Goal: Task Accomplishment & Management: Use online tool/utility

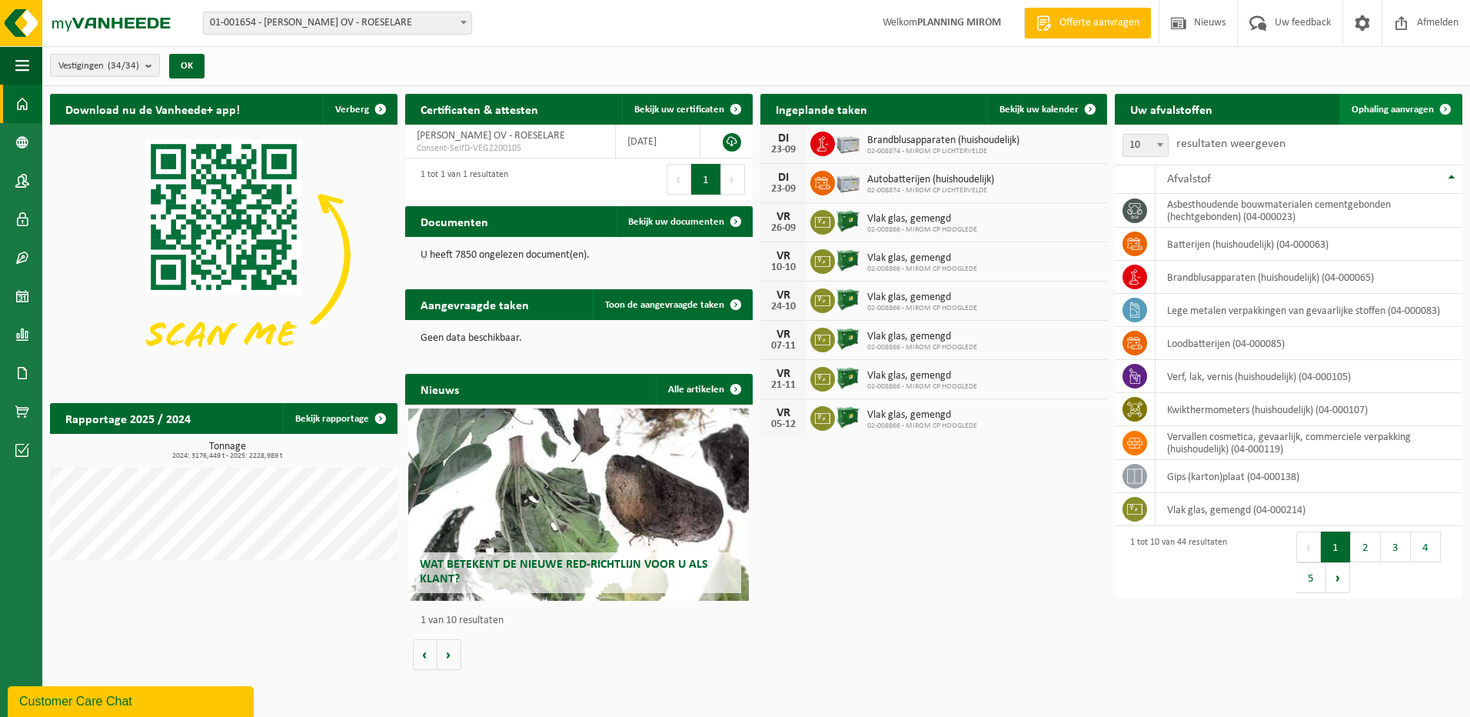
click at [1382, 105] on span "Ophaling aanvragen" at bounding box center [1393, 110] width 82 height 10
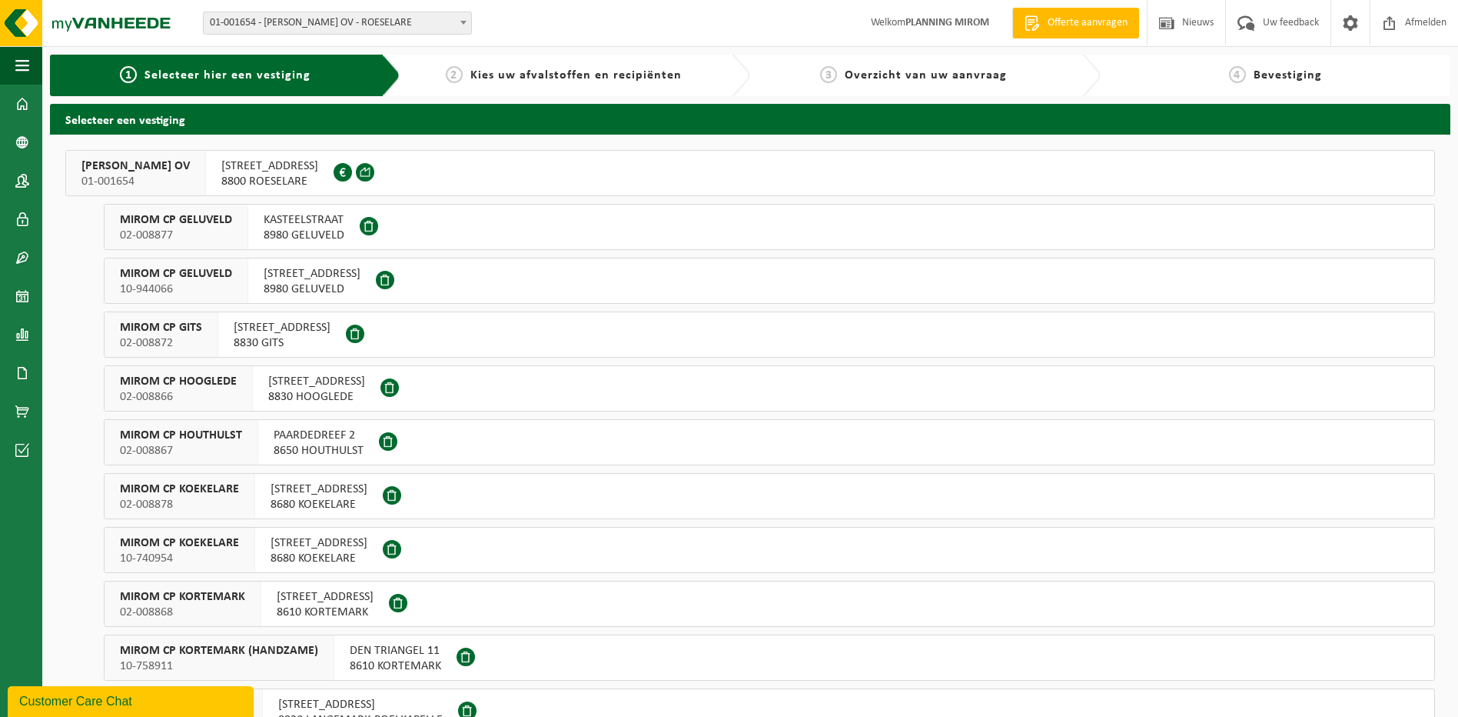
click at [304, 185] on span "8800 ROESELARE" at bounding box center [269, 181] width 97 height 15
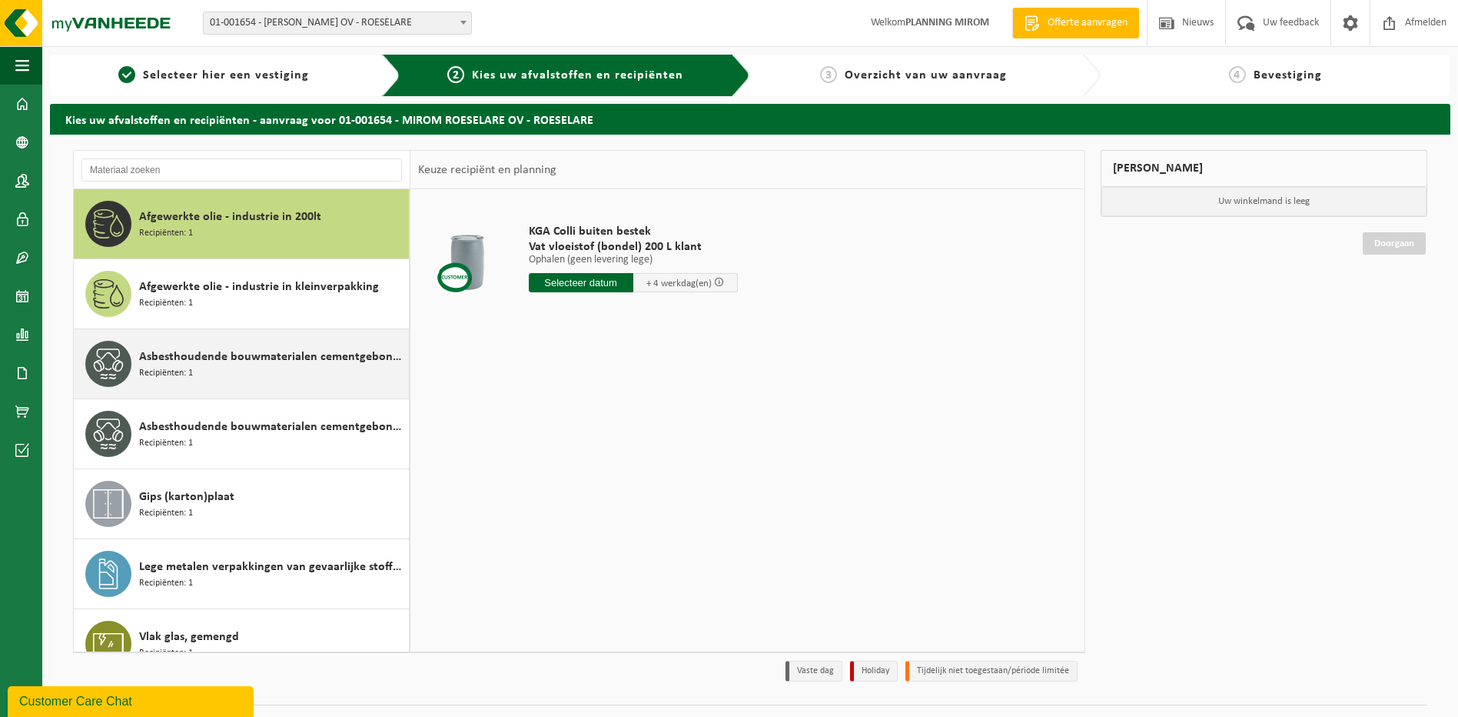
click at [211, 369] on div "Asbesthoudende bouwmaterialen cementgebonden (hechtgebonden) Recipiënten: 1" at bounding box center [272, 364] width 266 height 46
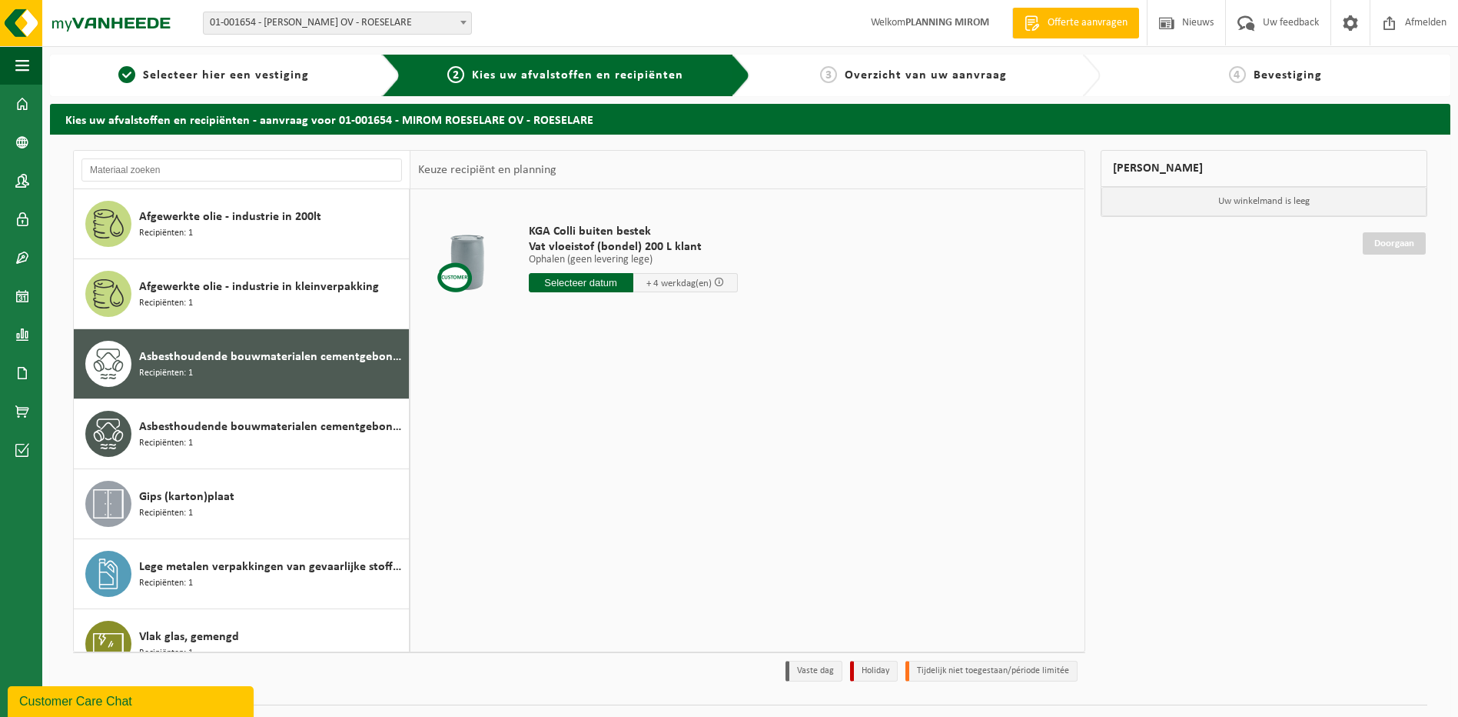
scroll to position [27, 0]
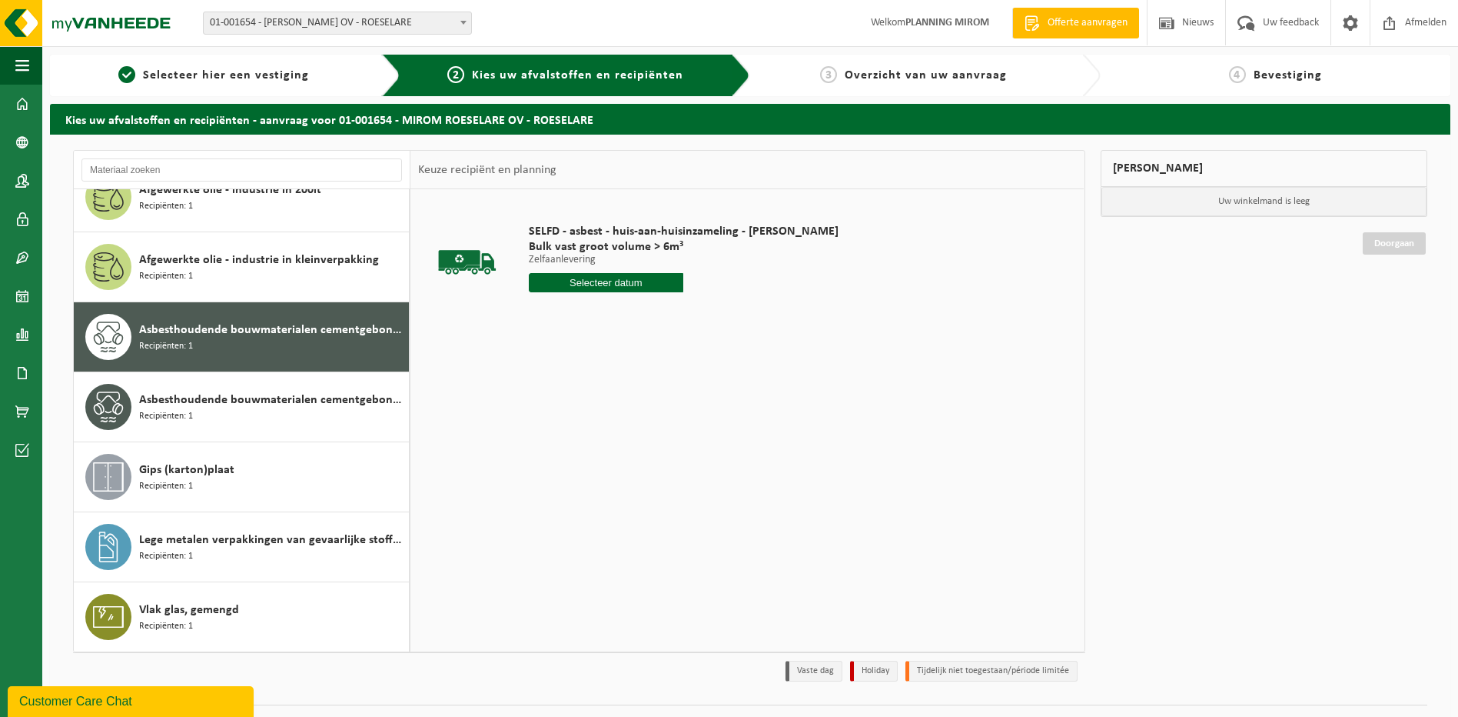
click at [596, 282] on input "text" at bounding box center [606, 282] width 155 height 19
click at [563, 443] on div "23" at bounding box center [570, 443] width 27 height 25
type input "Van 2025-09-23"
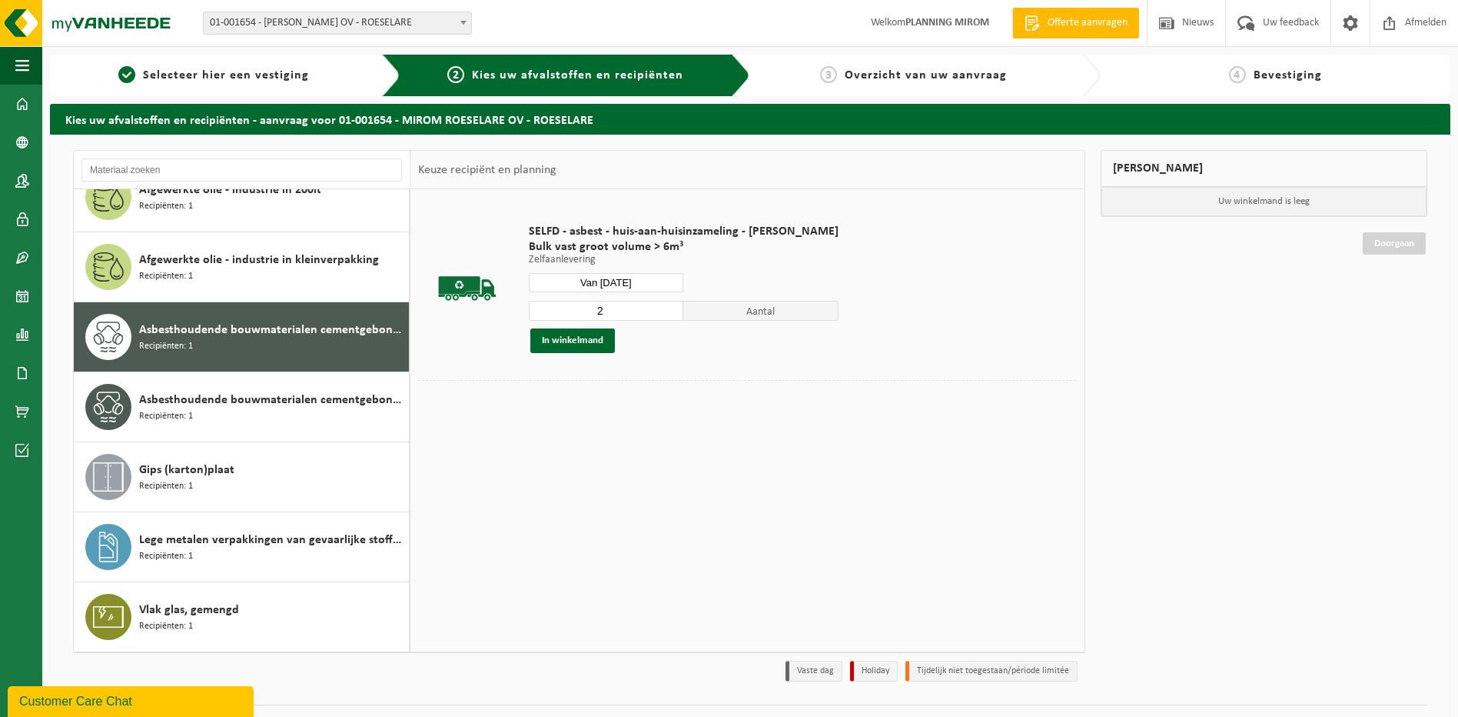
click at [672, 307] on input "2" at bounding box center [606, 311] width 155 height 20
type input "3"
click at [672, 307] on input "3" at bounding box center [606, 311] width 155 height 20
click at [571, 331] on button "In winkelmand" at bounding box center [572, 340] width 85 height 25
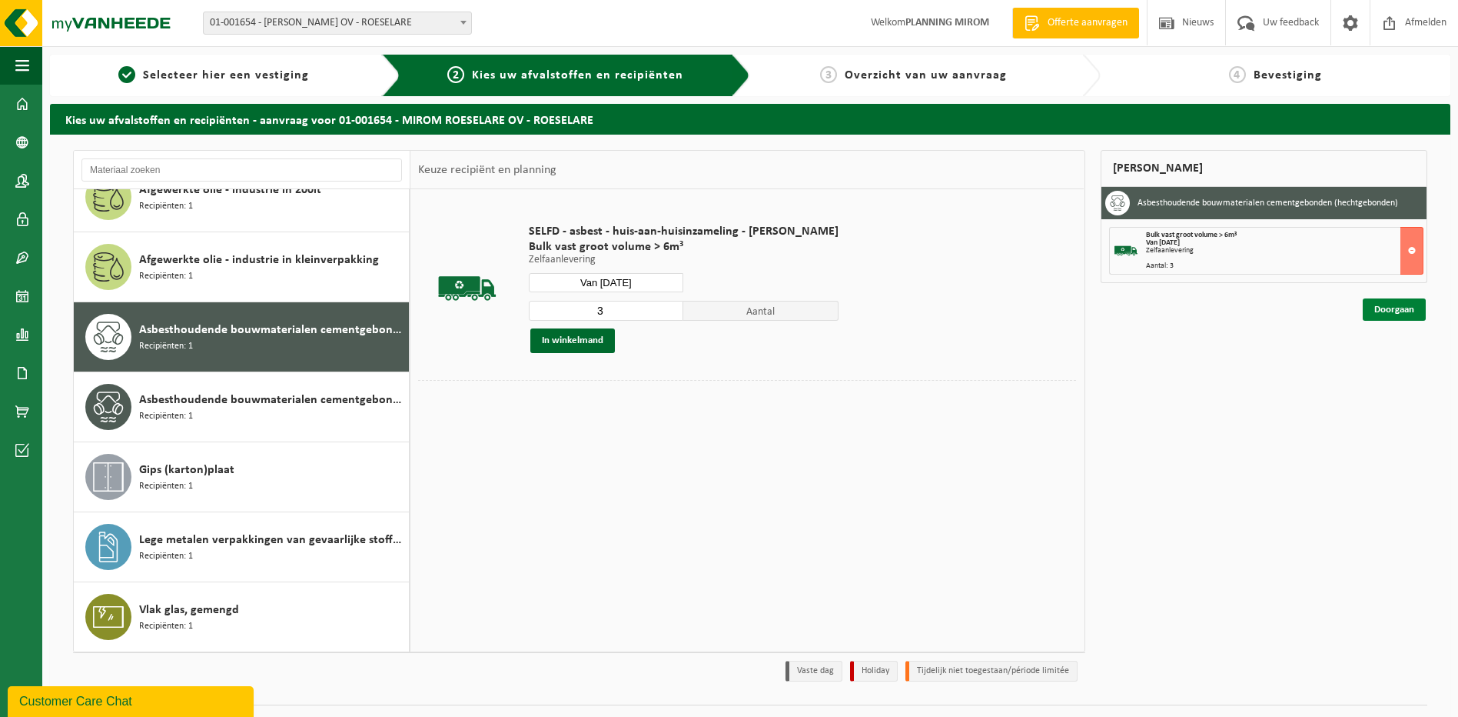
click at [1403, 311] on link "Doorgaan" at bounding box center [1394, 309] width 63 height 22
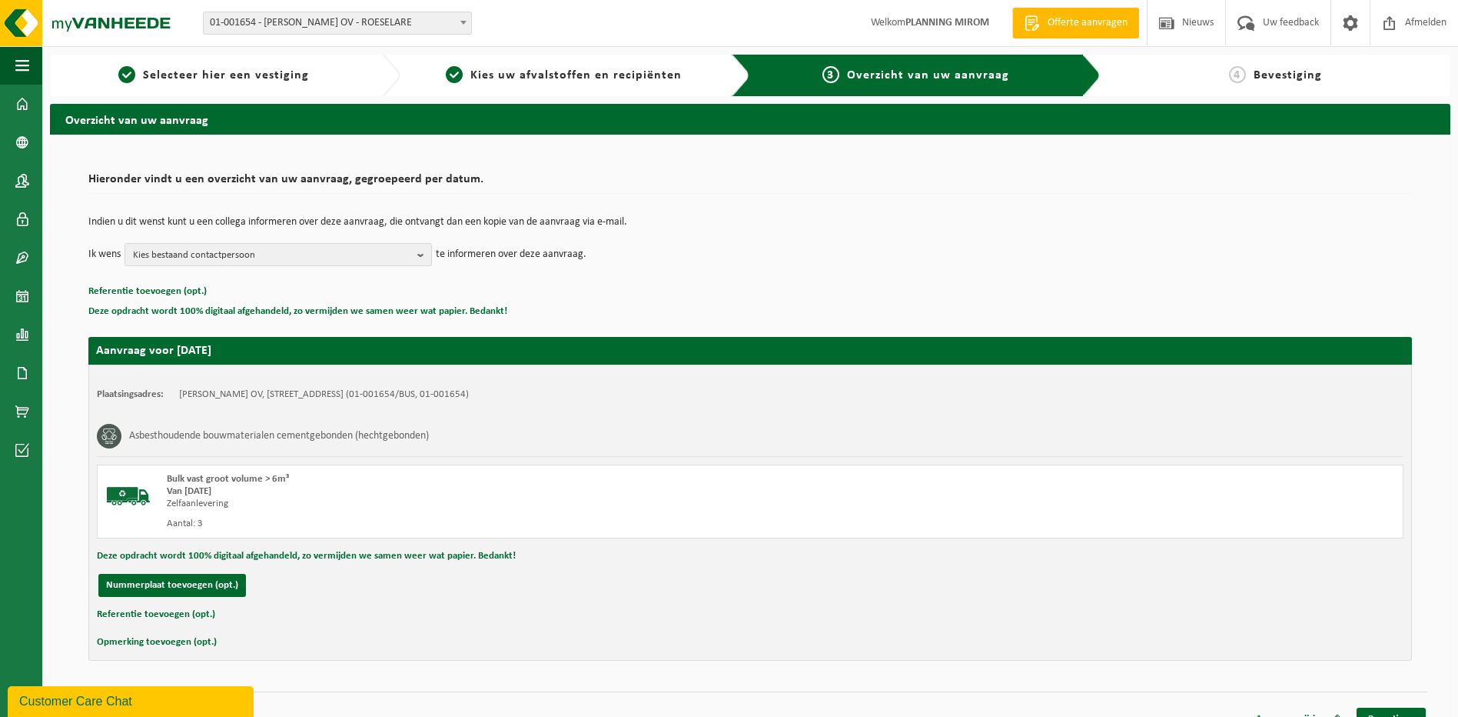
scroll to position [22, 0]
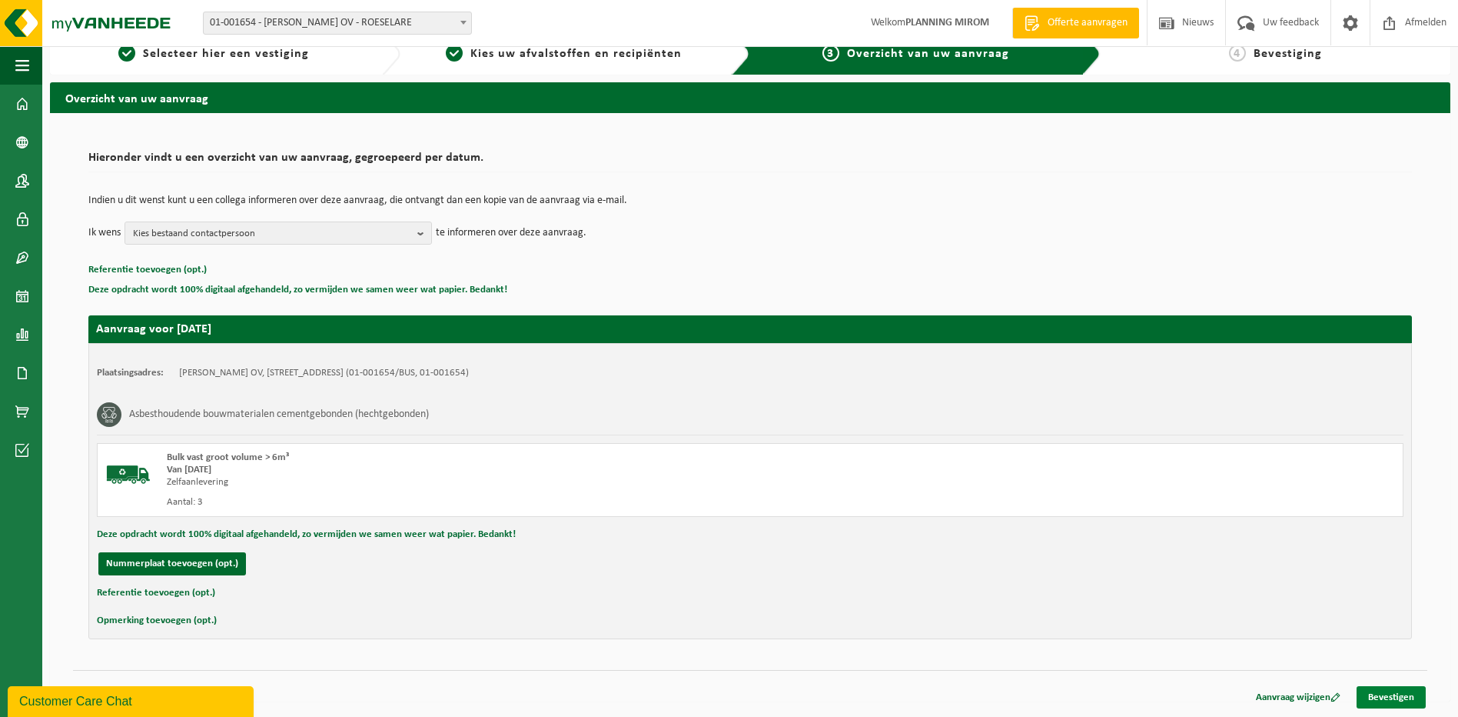
click at [1397, 694] on link "Bevestigen" at bounding box center [1391, 697] width 69 height 22
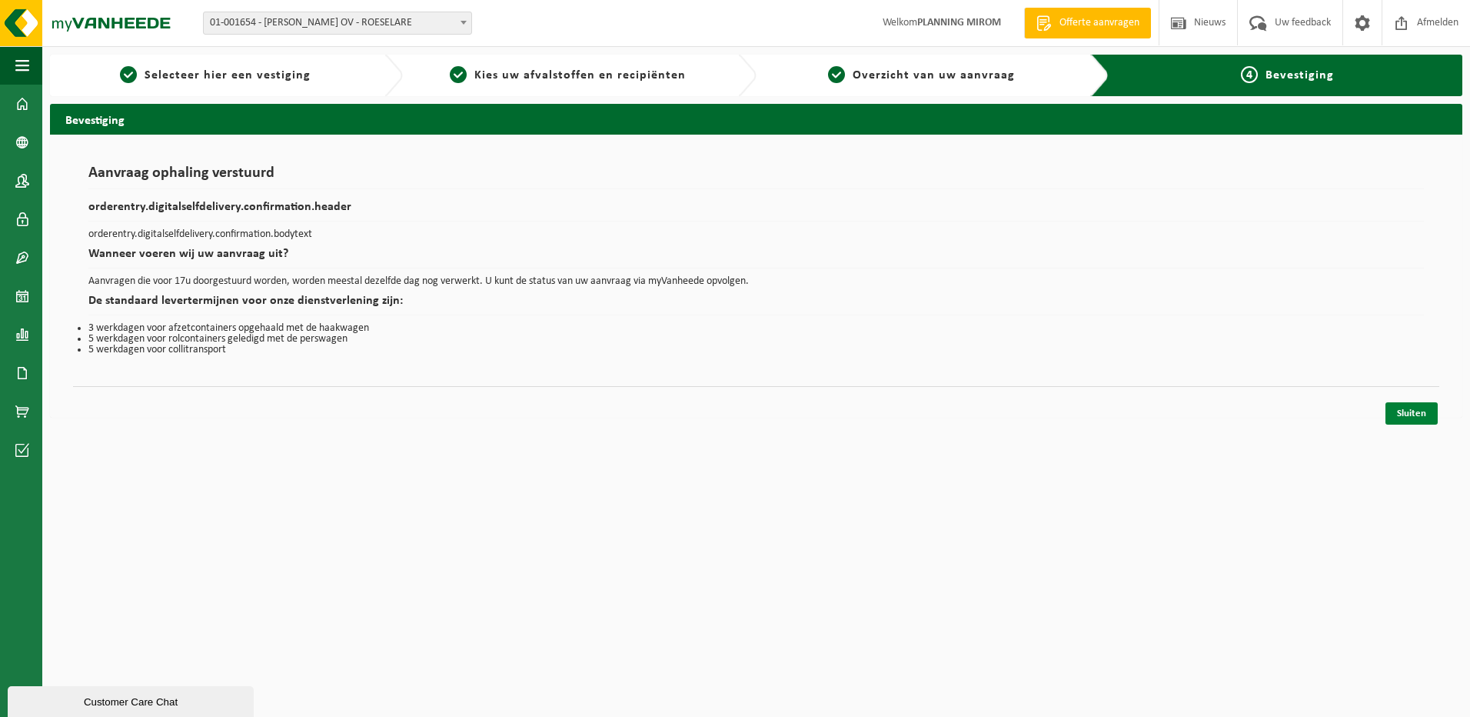
click at [1409, 414] on link "Sluiten" at bounding box center [1411, 413] width 52 height 22
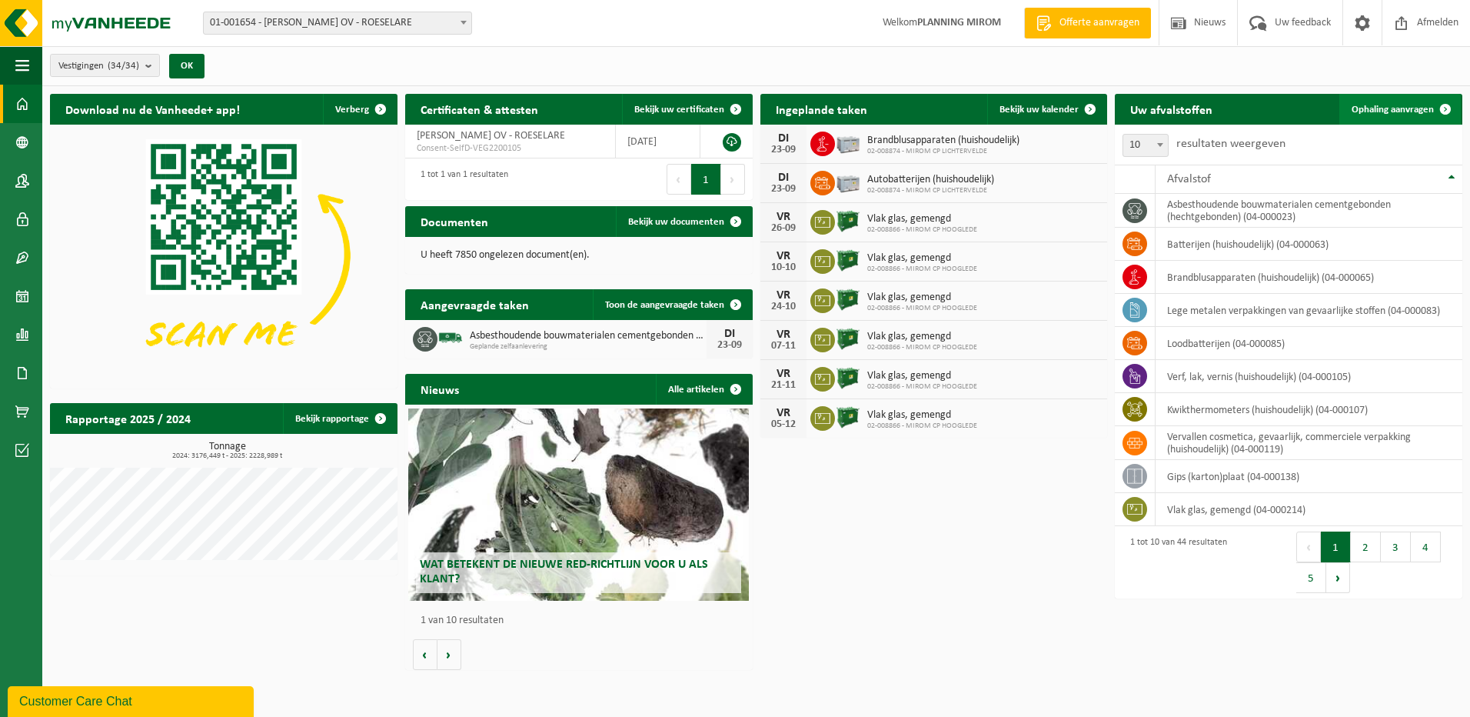
click at [1385, 109] on span "Ophaling aanvragen" at bounding box center [1393, 110] width 82 height 10
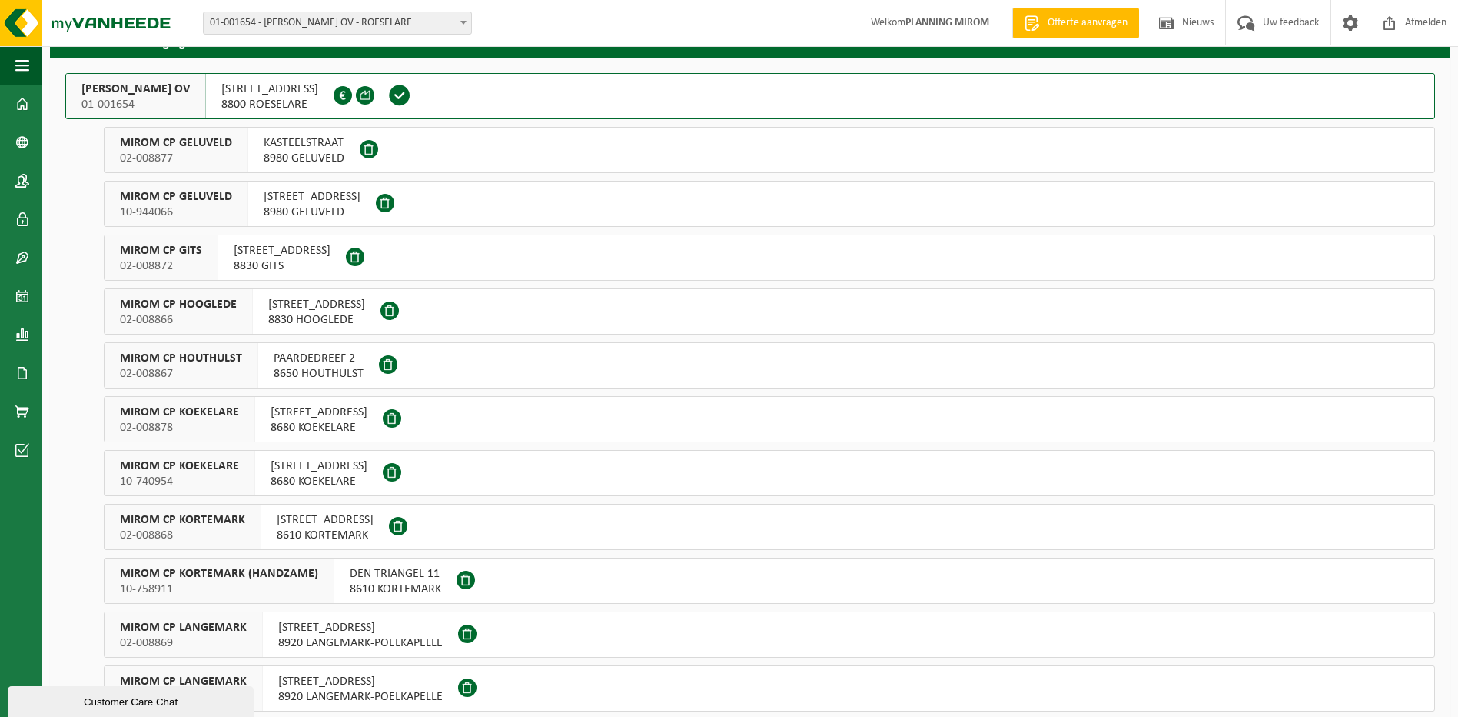
scroll to position [231, 0]
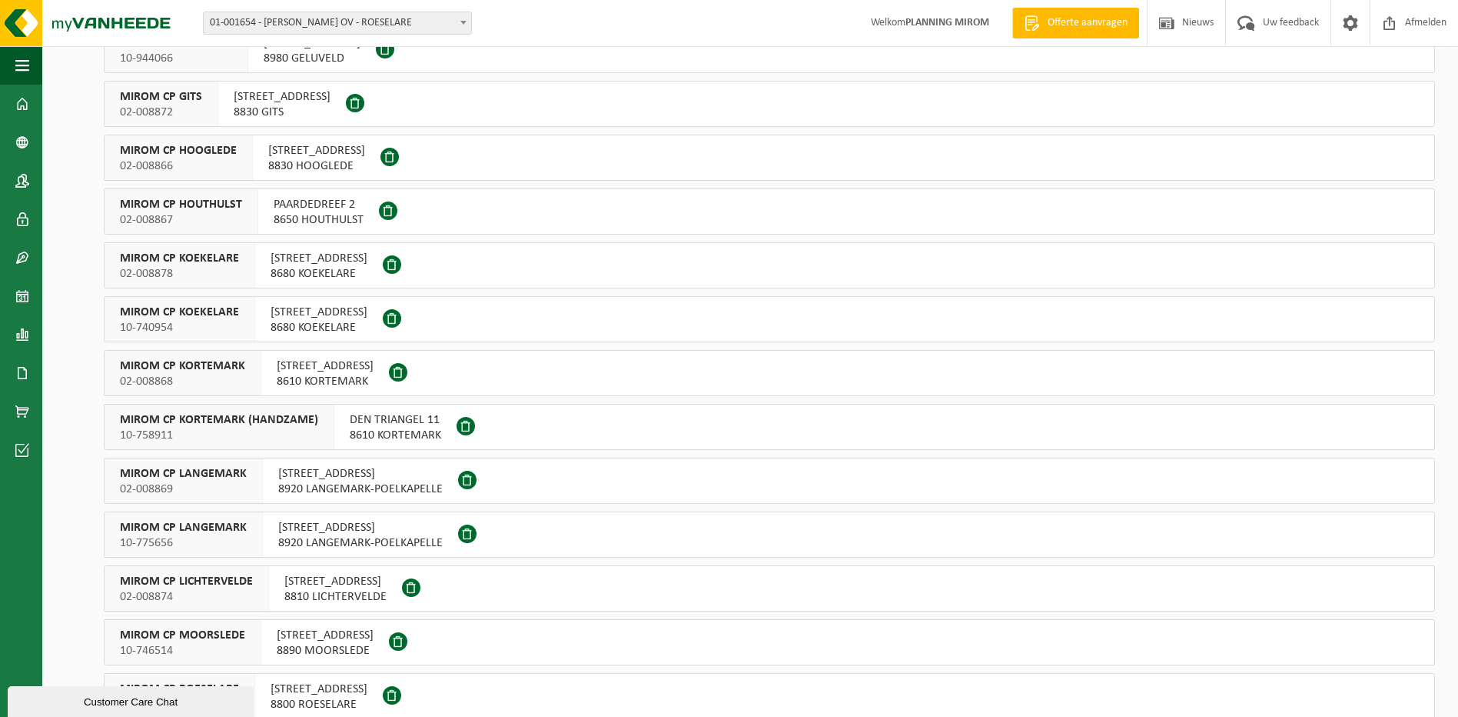
click at [315, 371] on span "[STREET_ADDRESS]" at bounding box center [325, 365] width 97 height 15
click at [363, 419] on span "DEN TRIANGEL 11" at bounding box center [395, 419] width 91 height 15
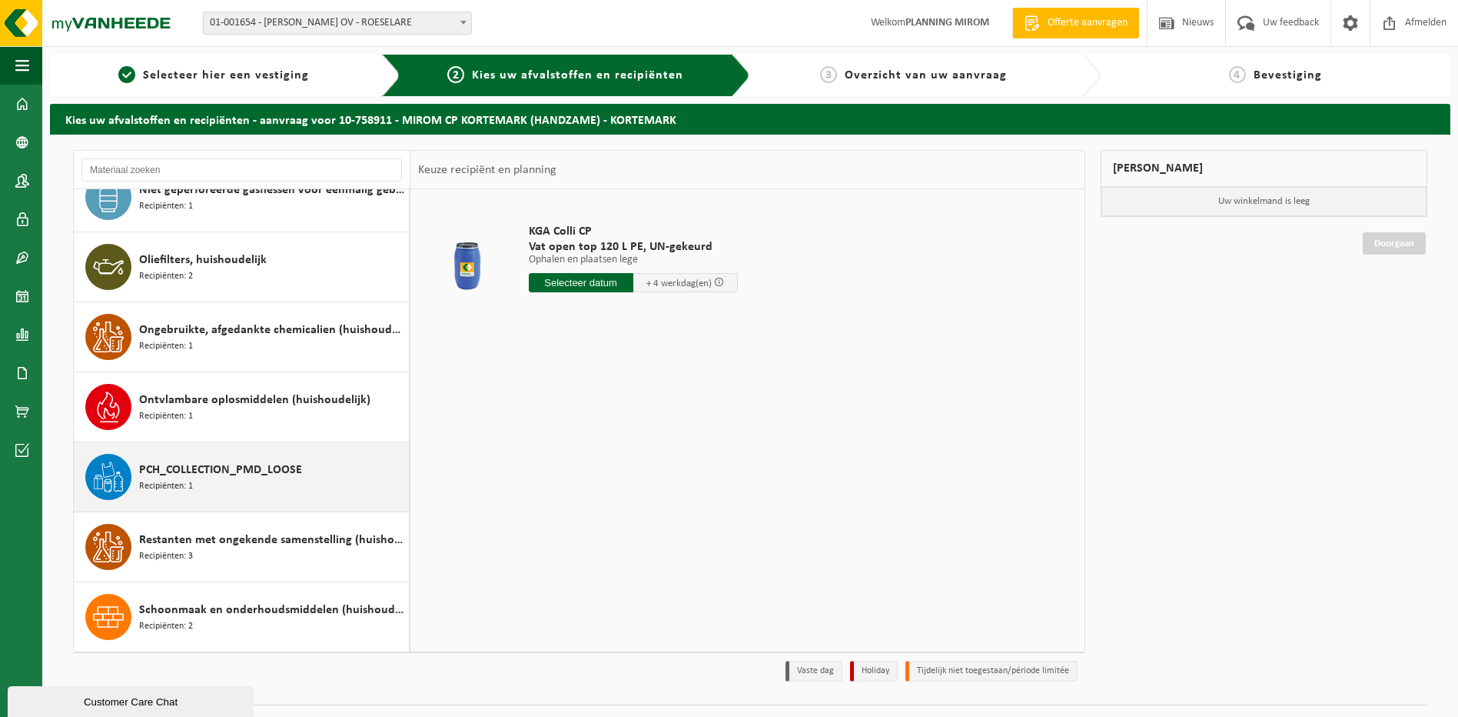
click at [198, 477] on span "PCH_COLLECTION_PMD_LOOSE" at bounding box center [220, 470] width 163 height 18
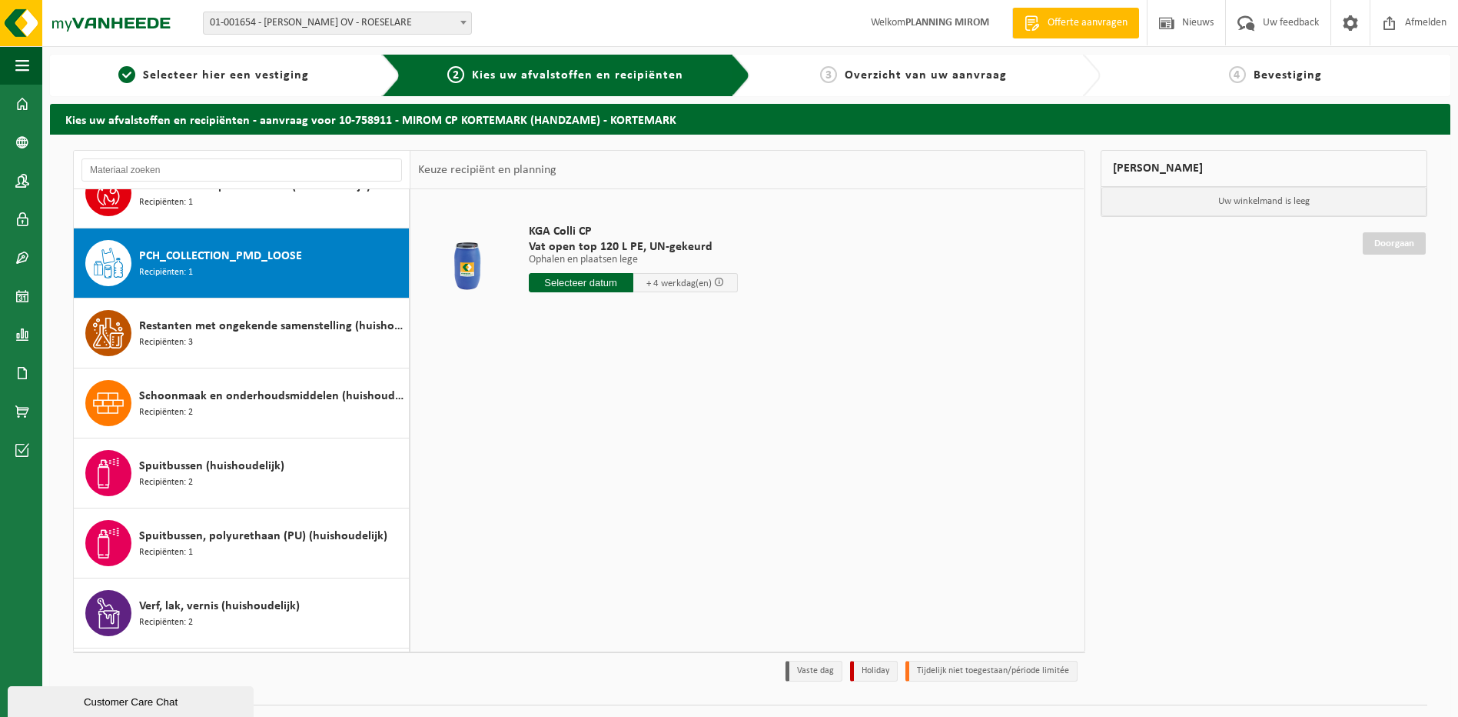
scroll to position [1329, 0]
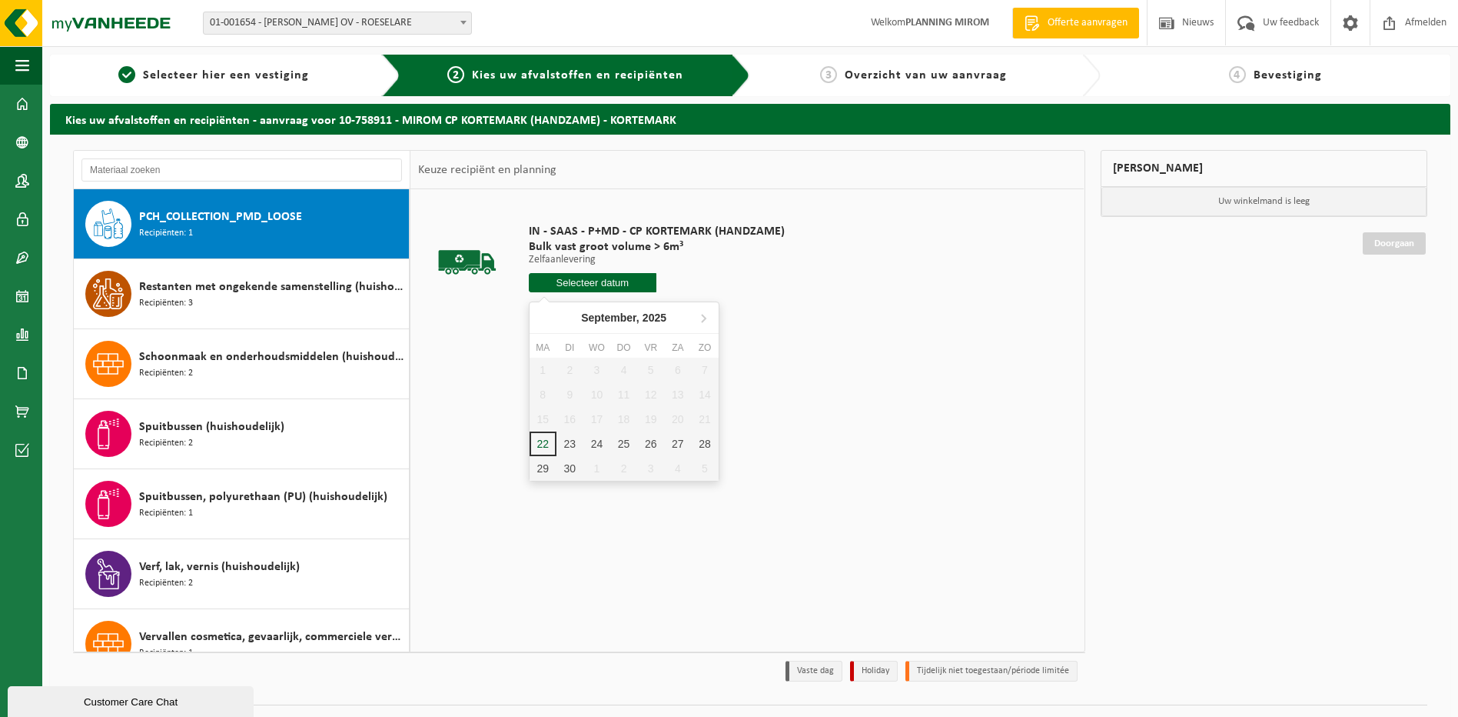
click at [584, 276] on input "text" at bounding box center [593, 282] width 128 height 19
click at [568, 439] on div "23" at bounding box center [570, 443] width 27 height 25
type input "Van 2025-09-23"
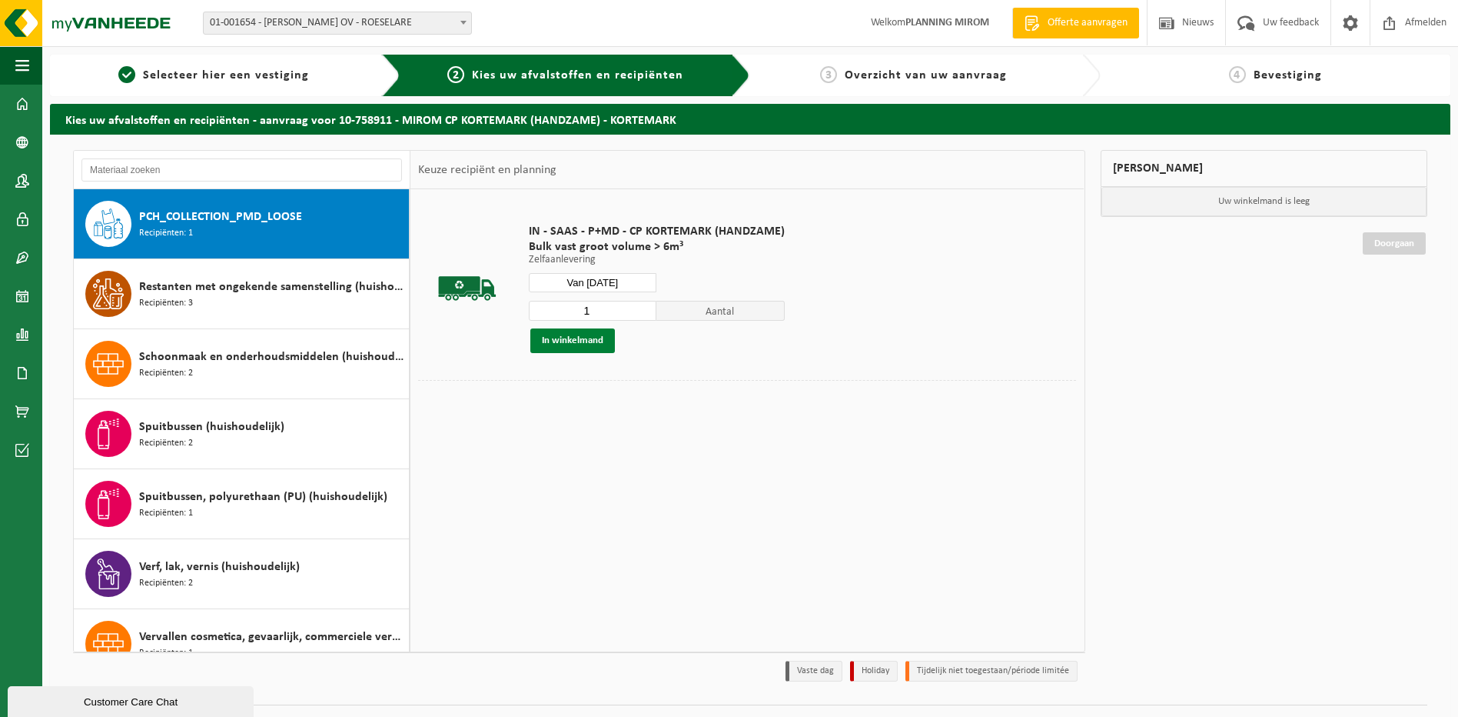
click at [554, 334] on button "In winkelmand" at bounding box center [572, 340] width 85 height 25
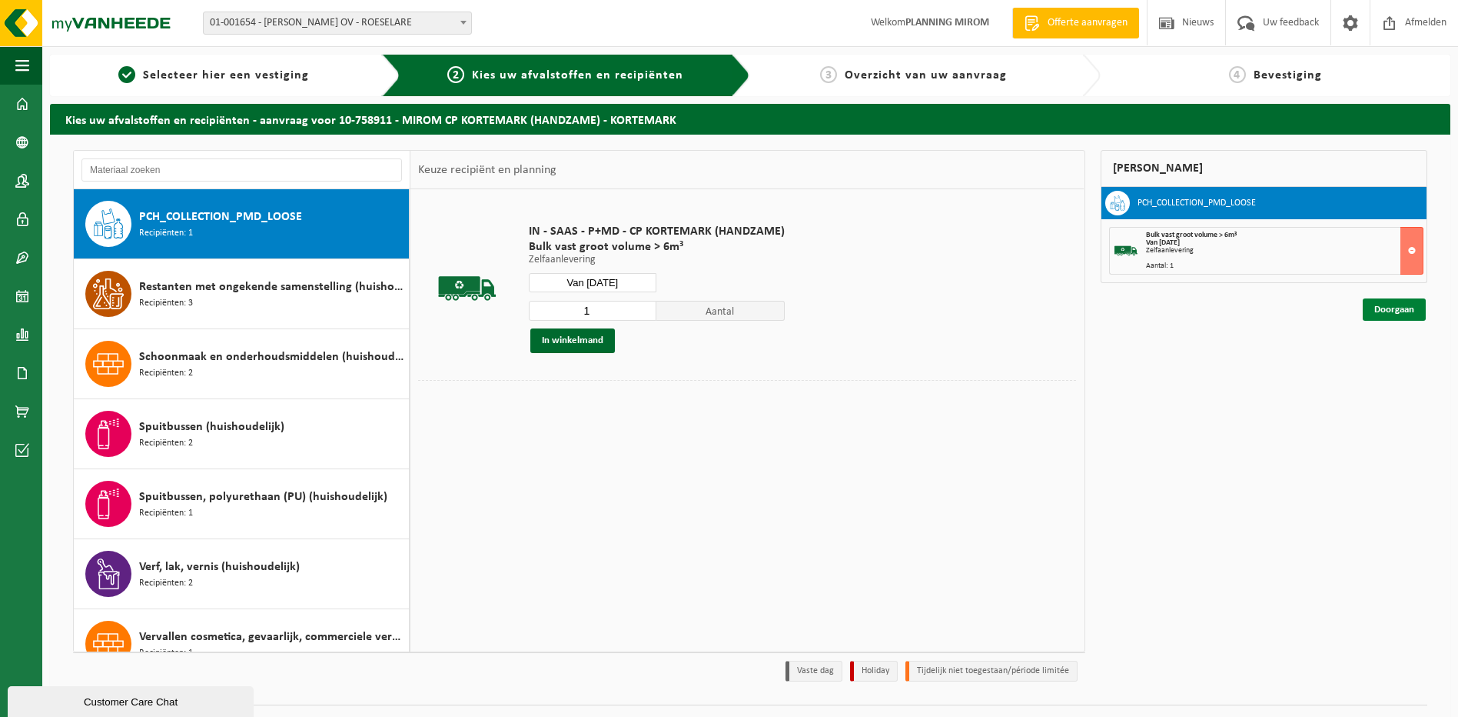
click at [1397, 312] on link "Doorgaan" at bounding box center [1394, 309] width 63 height 22
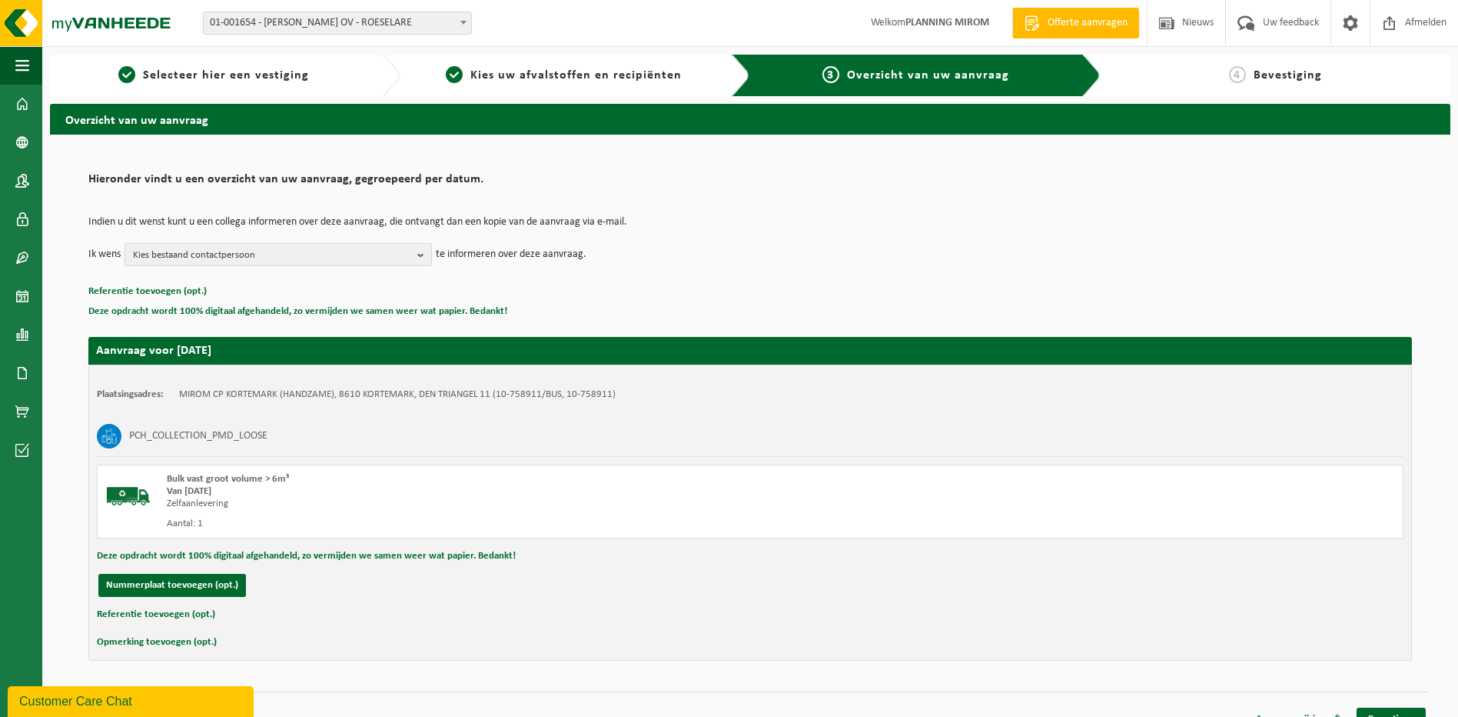
scroll to position [22, 0]
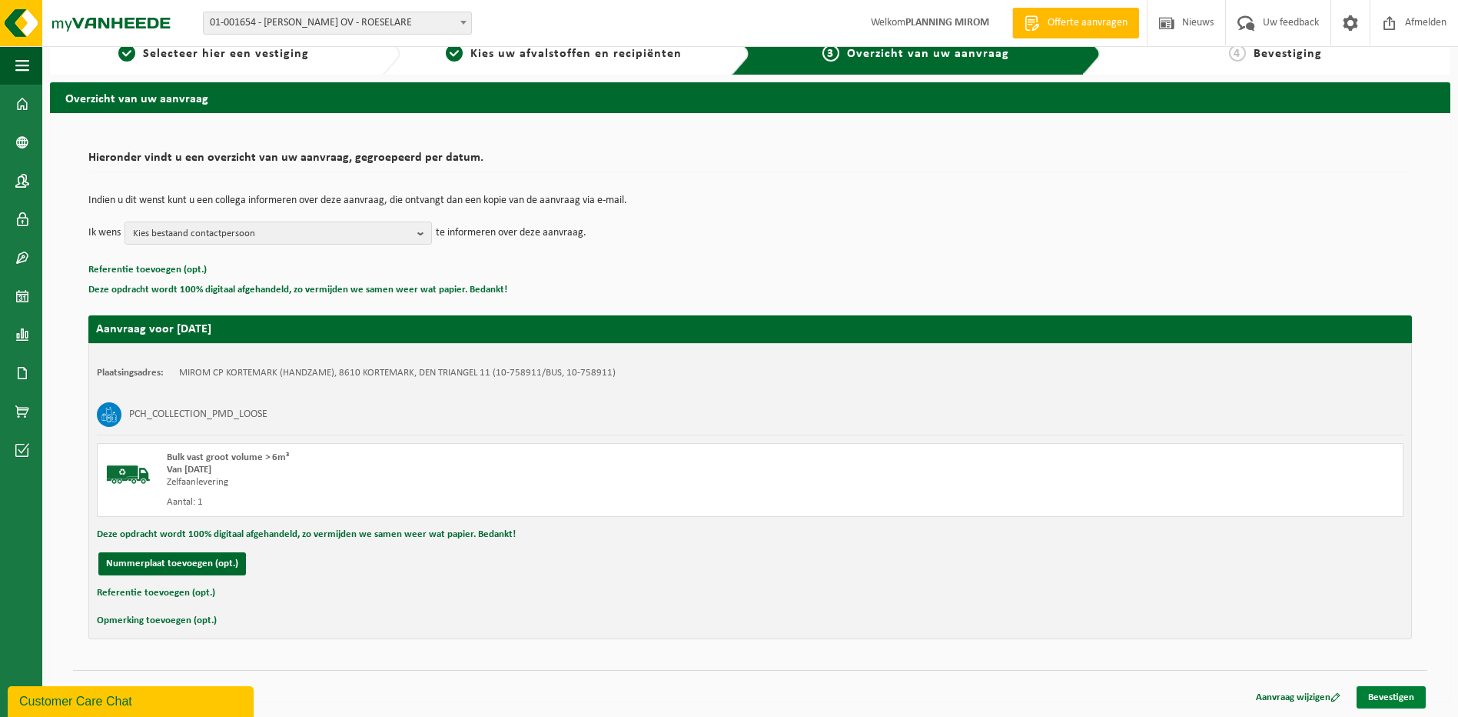
click at [1394, 693] on link "Bevestigen" at bounding box center [1391, 697] width 69 height 22
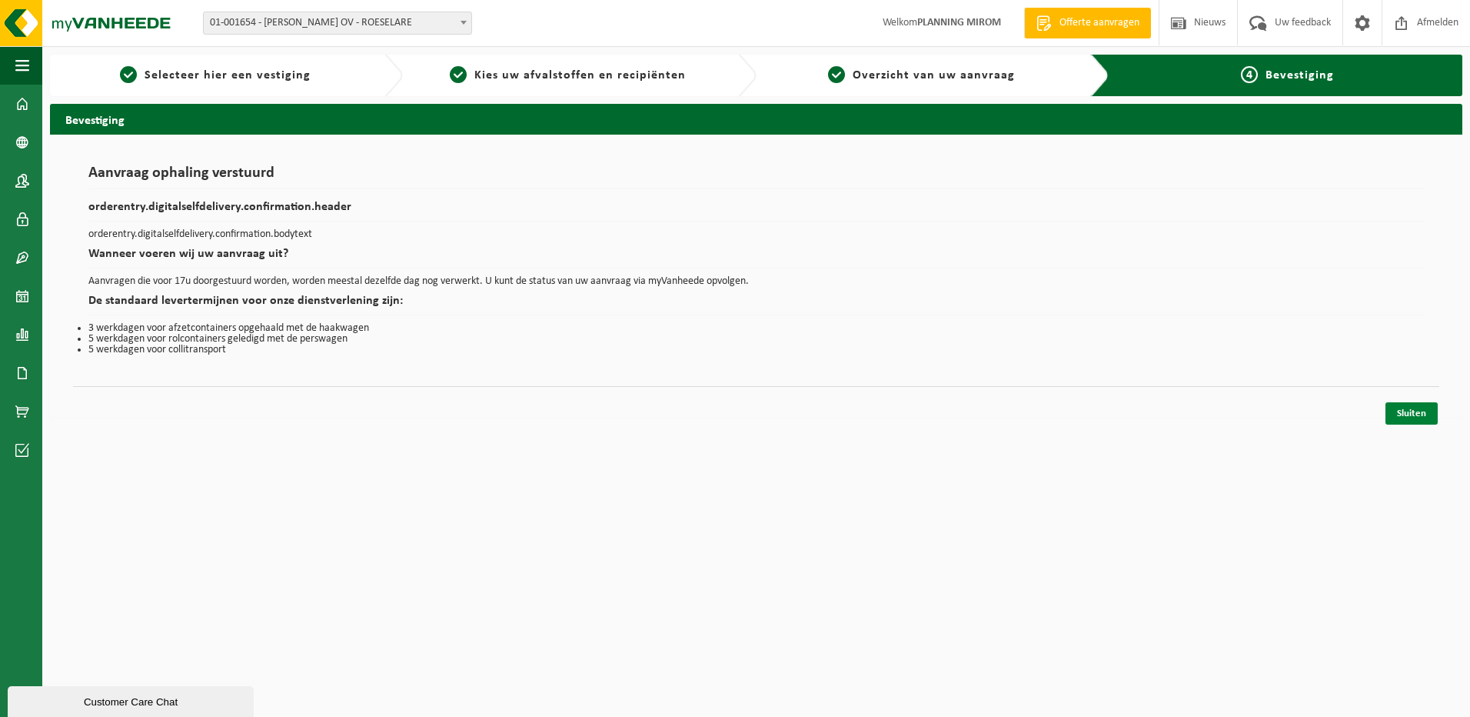
click at [1403, 406] on link "Sluiten" at bounding box center [1411, 413] width 52 height 22
